Goal: Transaction & Acquisition: Purchase product/service

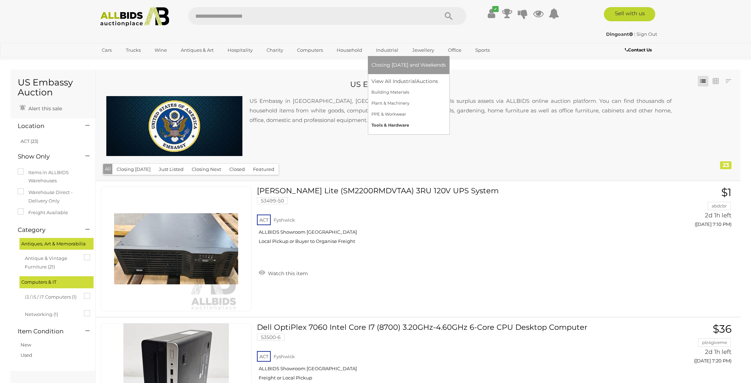
click at [389, 124] on link "Tools & Hardware" at bounding box center [408, 125] width 74 height 11
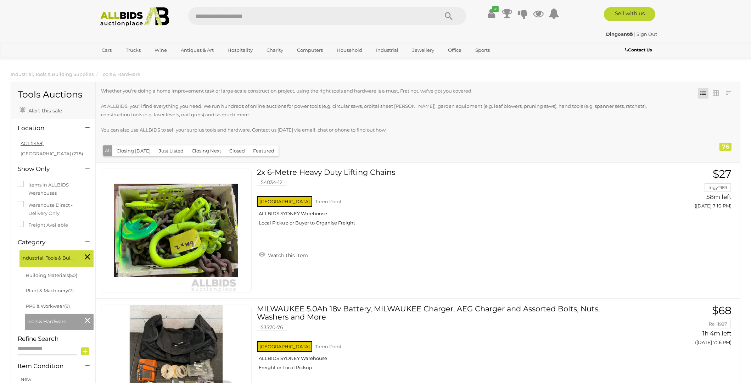
click at [30, 145] on link "ACT (1458)" at bounding box center [32, 143] width 23 height 6
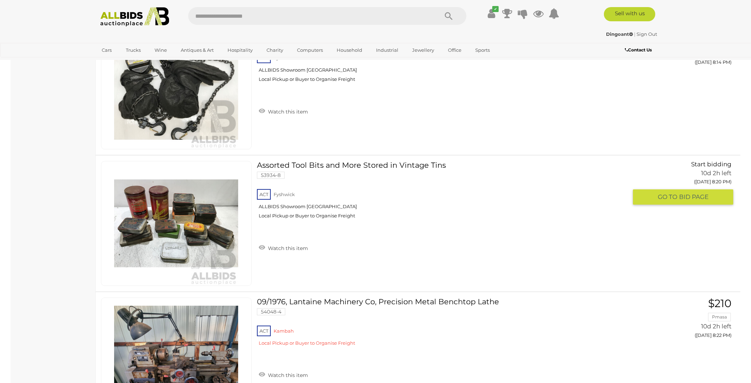
scroll to position [3756, 0]
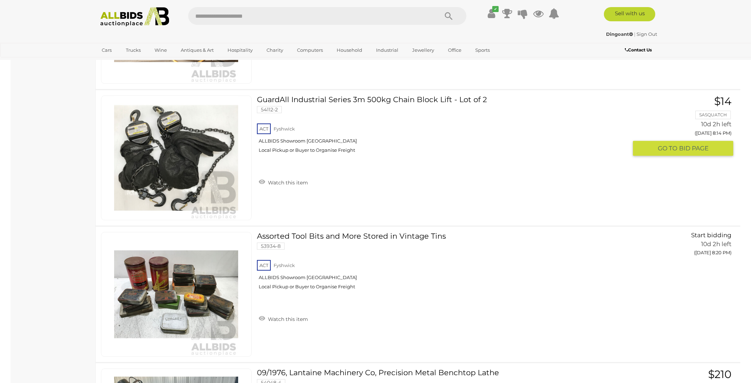
click at [689, 144] on span "BID PAGE" at bounding box center [693, 148] width 29 height 8
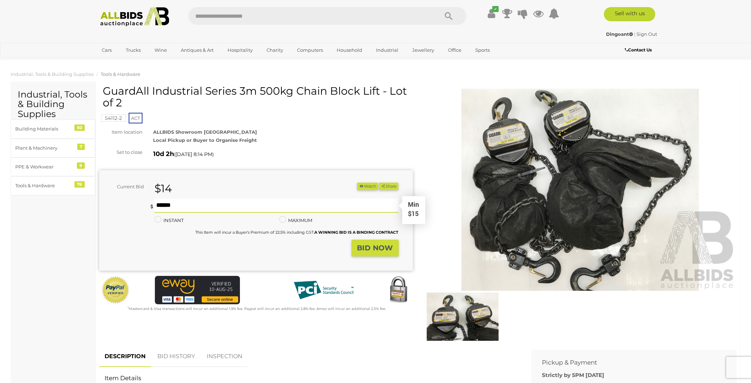
click at [173, 205] on input "text" at bounding box center [276, 205] width 244 height 14
type input "**"
click at [388, 247] on strong "BID NOW" at bounding box center [375, 247] width 36 height 9
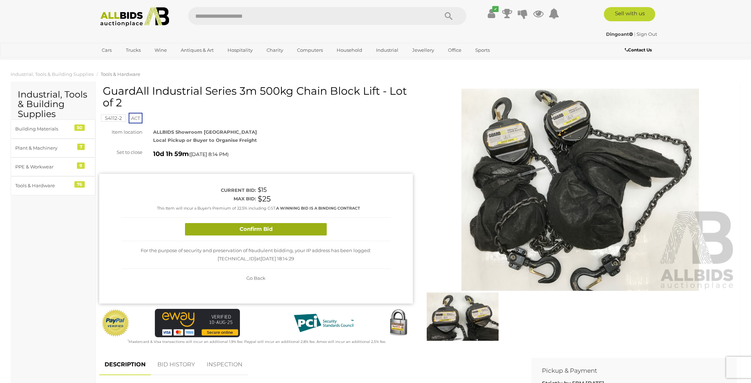
click at [312, 233] on button "Confirm Bid" at bounding box center [256, 229] width 142 height 12
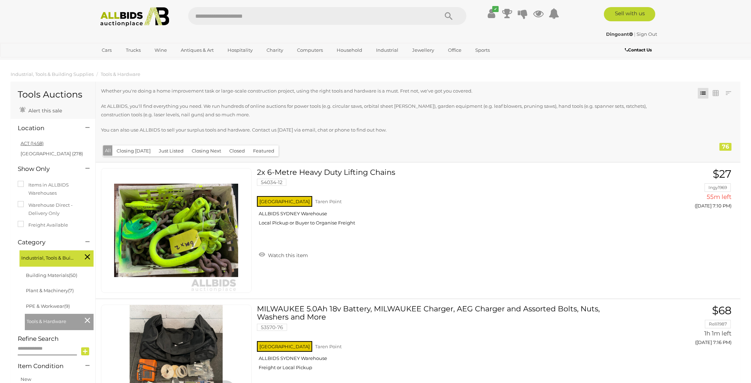
click at [35, 143] on link "ACT (1458)" at bounding box center [32, 143] width 23 height 6
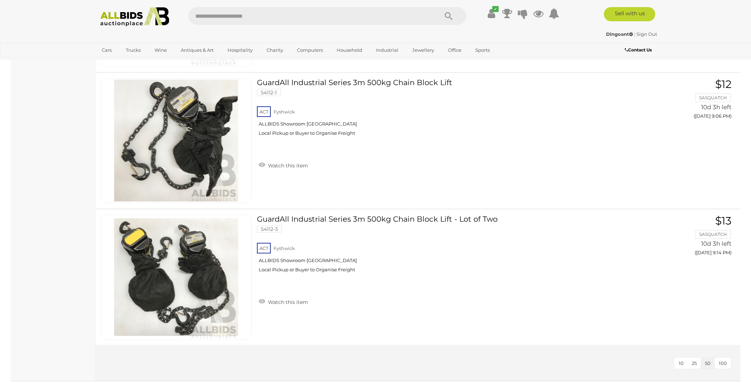
scroll to position [5536, 0]
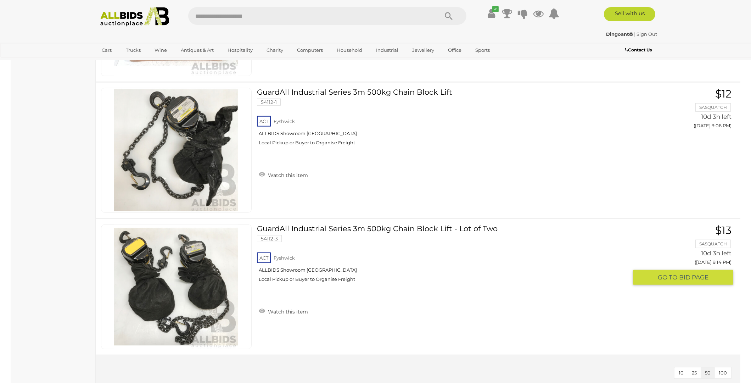
click at [688, 273] on span "BID PAGE" at bounding box center [693, 277] width 29 height 8
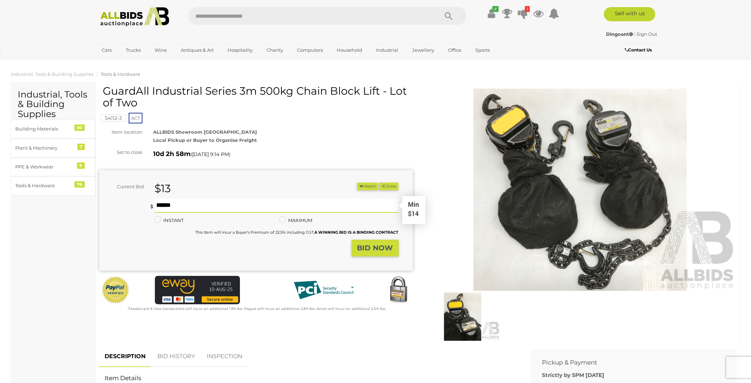
click at [176, 207] on input "text" at bounding box center [276, 205] width 244 height 14
type input "**"
click at [394, 249] on button "BID NOW" at bounding box center [374, 248] width 47 height 17
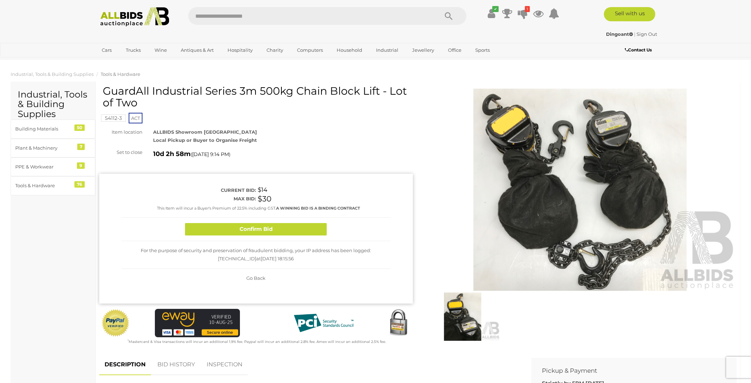
click at [262, 228] on button "Confirm Bid" at bounding box center [256, 229] width 142 height 12
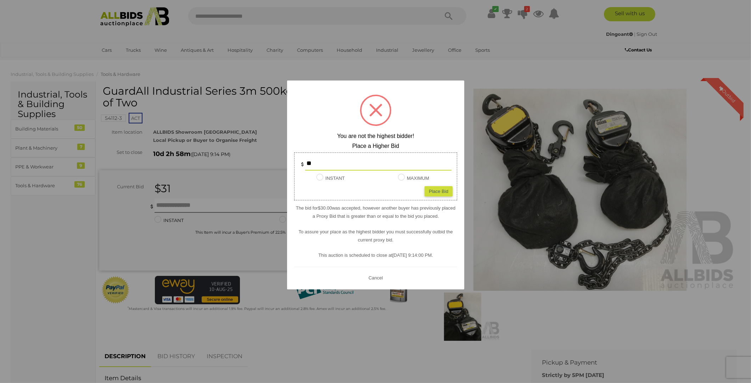
click at [34, 240] on div at bounding box center [375, 191] width 751 height 383
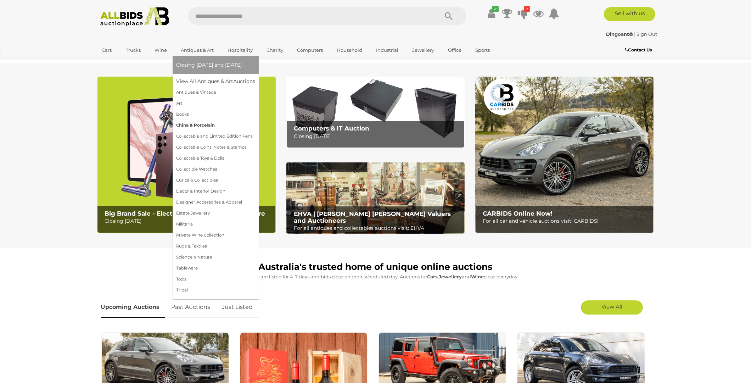
click at [187, 126] on link "China & Porcelain" at bounding box center [215, 125] width 79 height 11
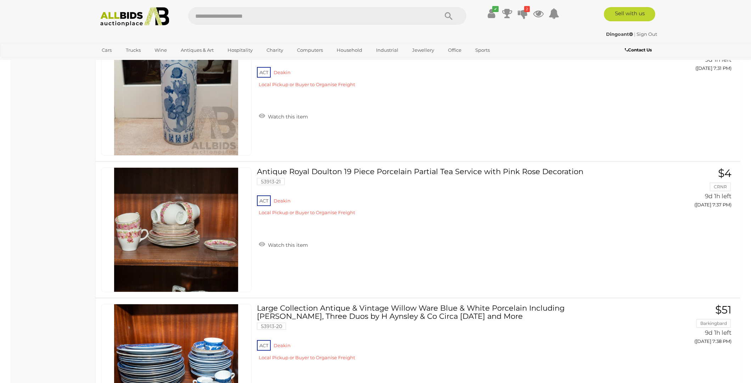
scroll to position [4853, 0]
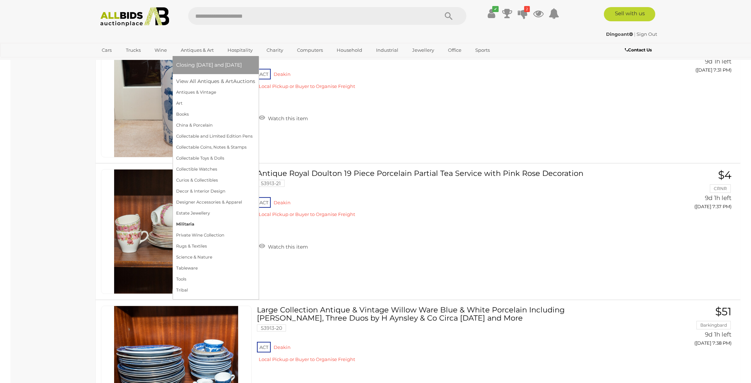
click at [182, 224] on link "Militaria" at bounding box center [215, 224] width 79 height 11
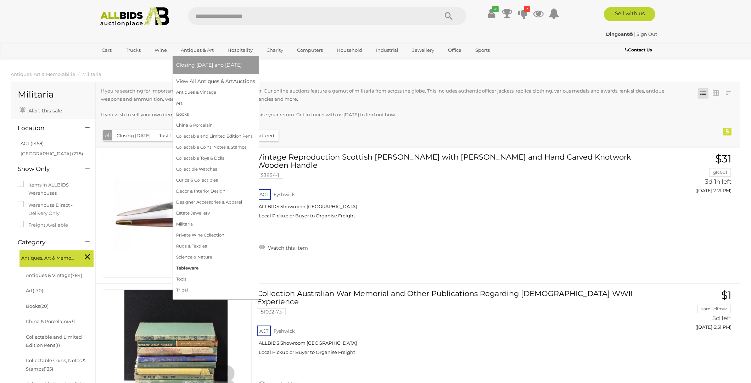
click at [186, 270] on link "Tableware" at bounding box center [215, 268] width 79 height 11
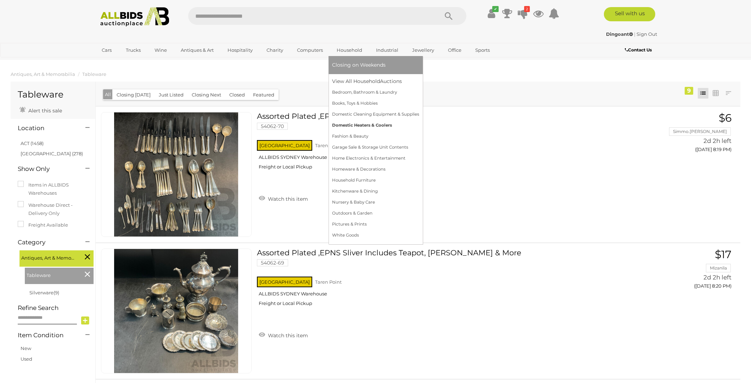
click at [362, 125] on link "Domestic Heaters & Coolers" at bounding box center [375, 125] width 87 height 11
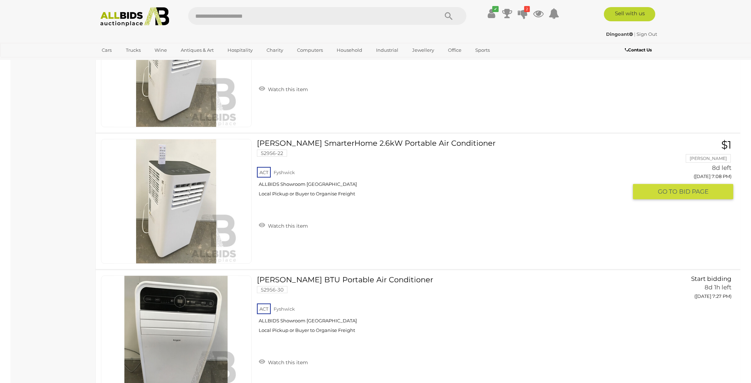
scroll to position [1098, 0]
